Goal: Check status: Check status

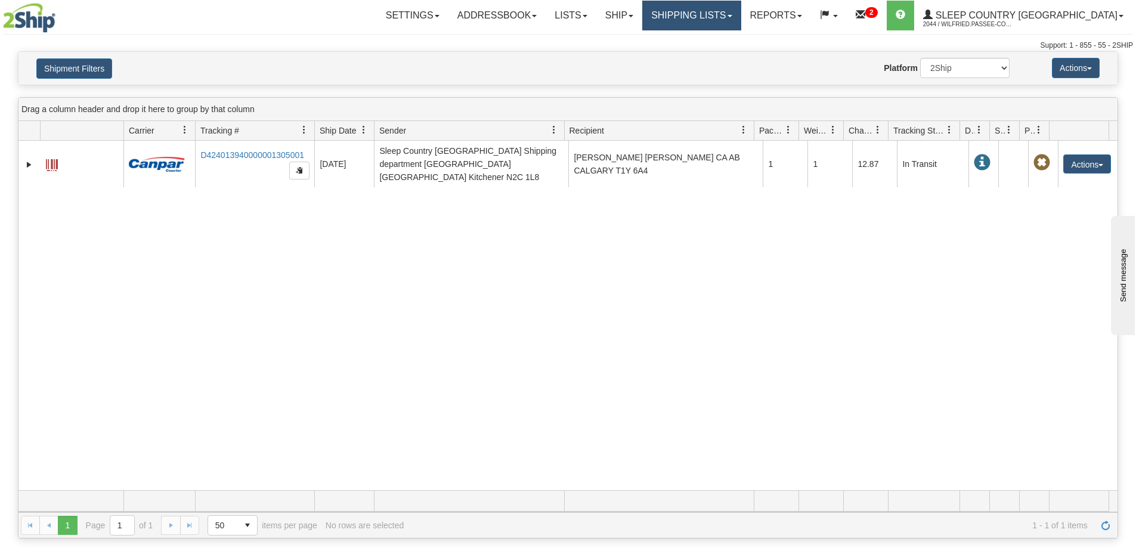
drag, startPoint x: 746, startPoint y: 10, endPoint x: 749, endPoint y: 29, distance: 19.3
click at [741, 9] on link "Shipping lists" at bounding box center [691, 16] width 98 height 30
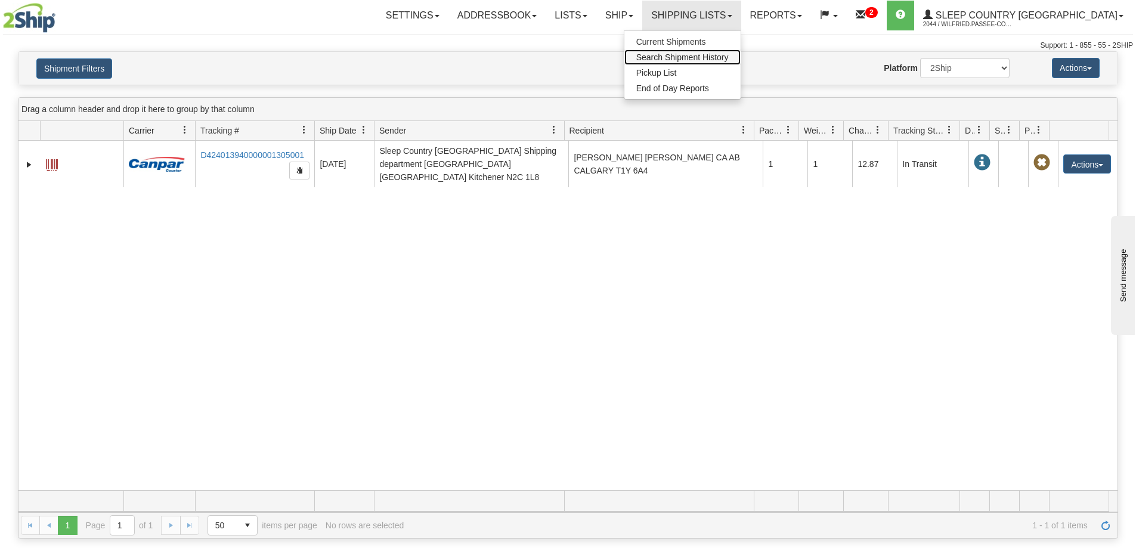
click at [729, 55] on span "Search Shipment History" at bounding box center [682, 57] width 92 height 10
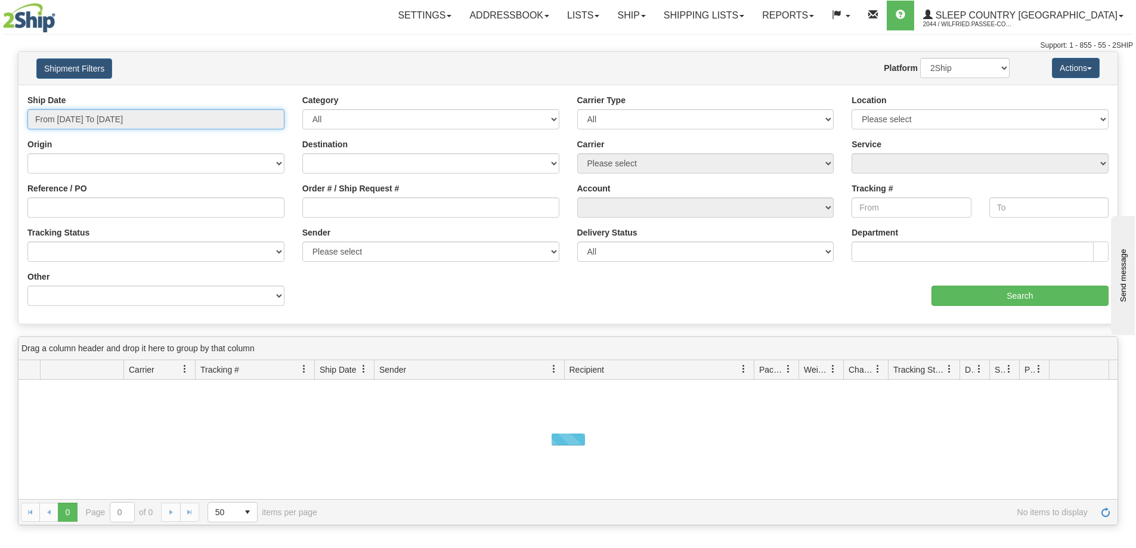
drag, startPoint x: 218, startPoint y: 115, endPoint x: 209, endPoint y: 120, distance: 9.6
click at [217, 115] on input "From [DATE] To [DATE]" at bounding box center [155, 119] width 257 height 20
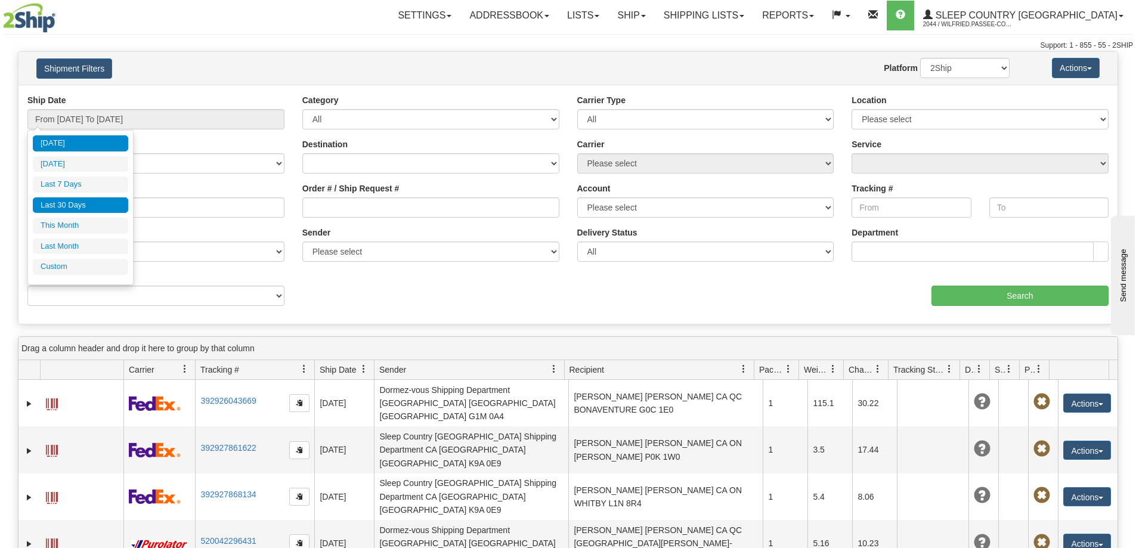
click at [84, 199] on li "Last 30 Days" at bounding box center [80, 205] width 95 height 16
type input "From [DATE] To [DATE]"
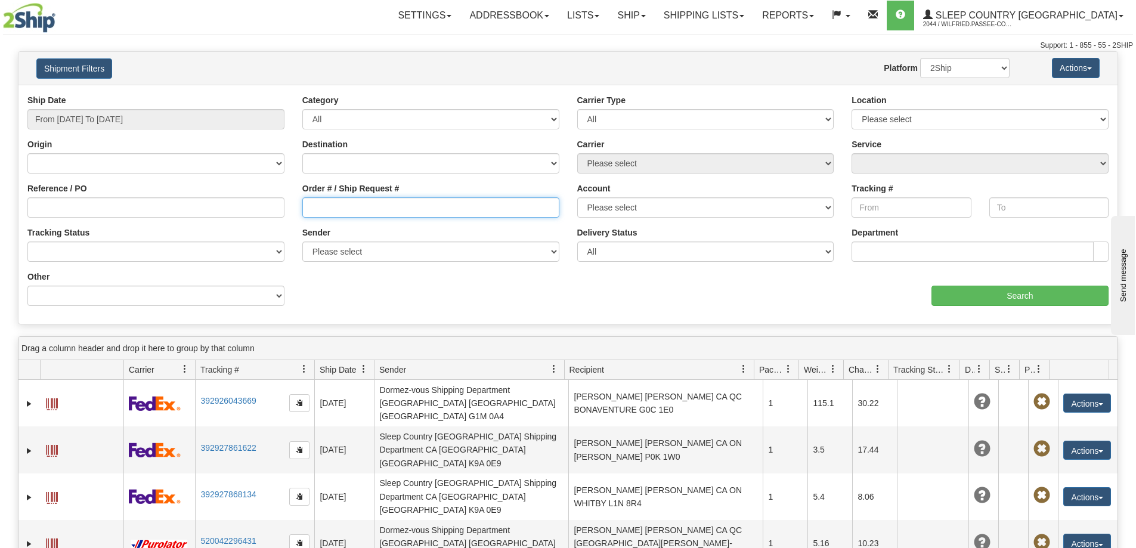
click at [366, 212] on input "Order # / Ship Request #" at bounding box center [430, 207] width 257 height 20
paste input "9002I061745"
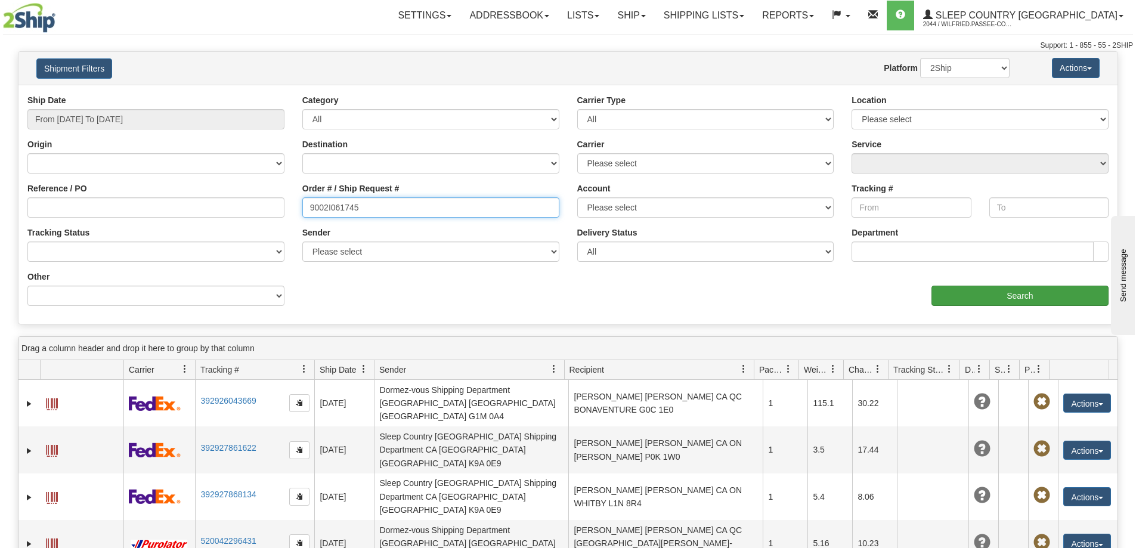
type input "9002I061745"
click at [977, 298] on input "Search" at bounding box center [1020, 296] width 177 height 20
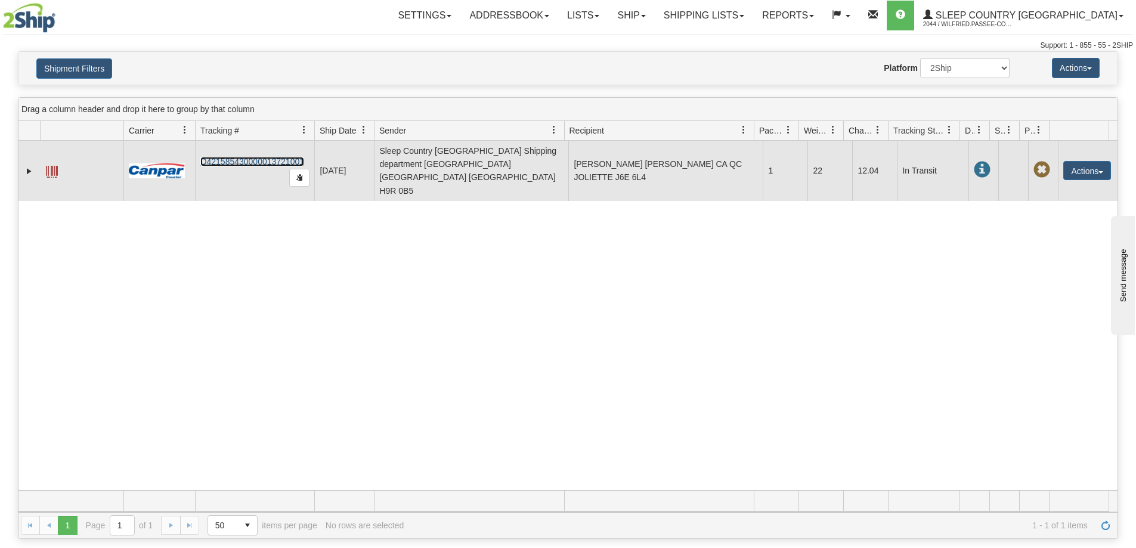
click at [239, 157] on link "D421585430000013721001" at bounding box center [252, 162] width 104 height 10
